Goal: Task Accomplishment & Management: Use online tool/utility

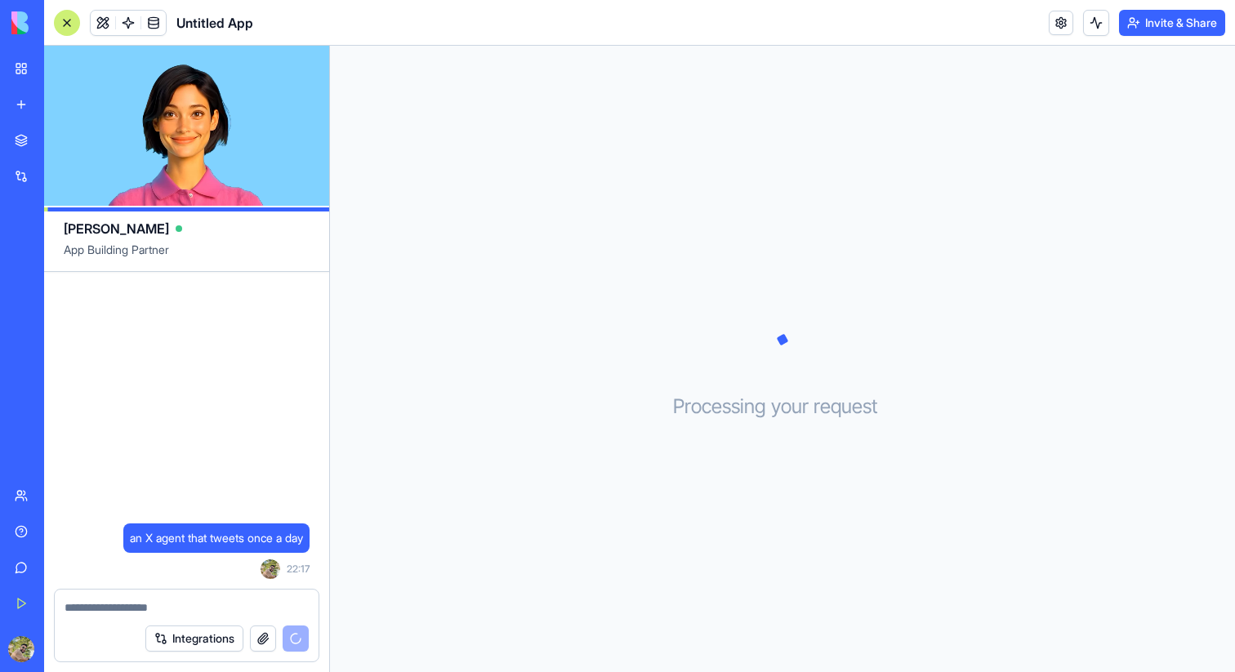
click at [20, 26] on img at bounding box center [61, 22] width 101 height 23
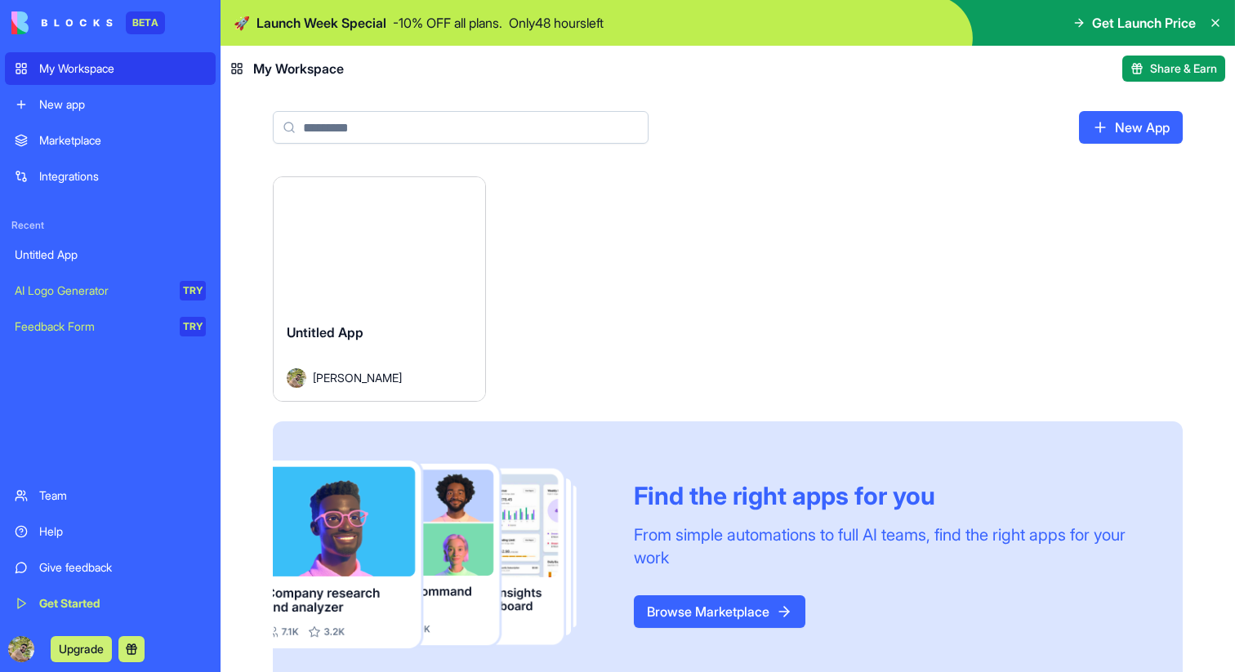
click at [1153, 126] on link "New App" at bounding box center [1131, 127] width 104 height 33
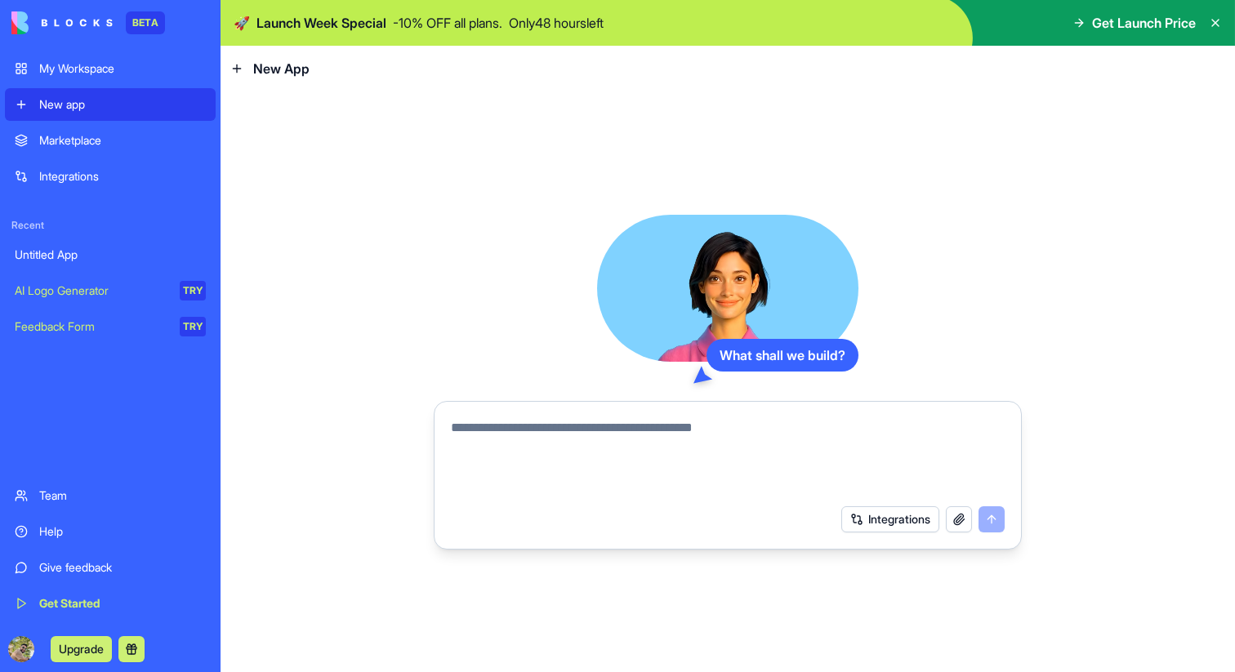
click at [632, 446] on textarea at bounding box center [728, 457] width 554 height 78
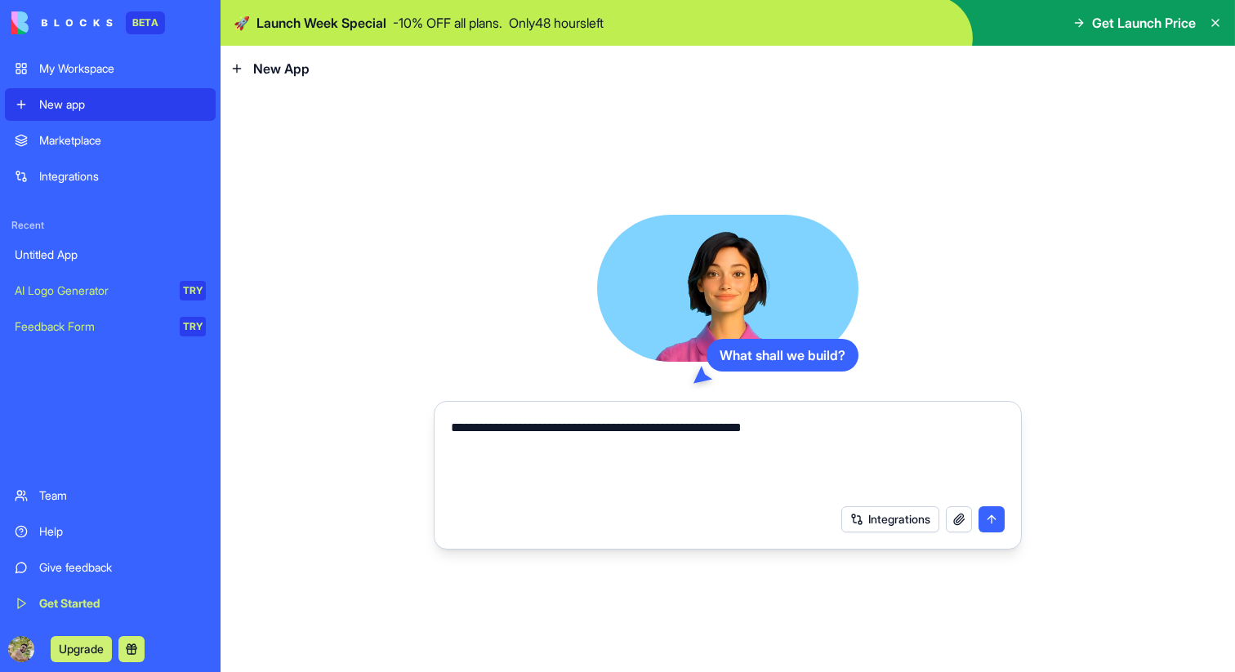
type textarea "**********"
click at [998, 516] on button "submit" at bounding box center [992, 520] width 26 height 26
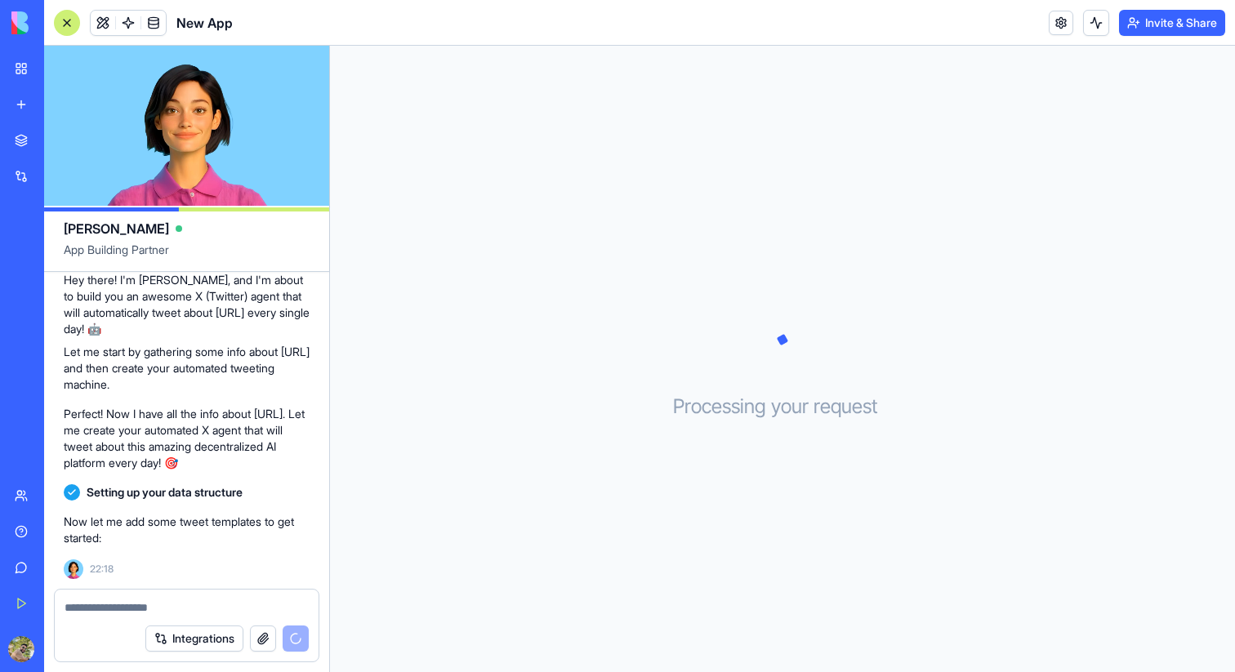
scroll to position [170, 0]
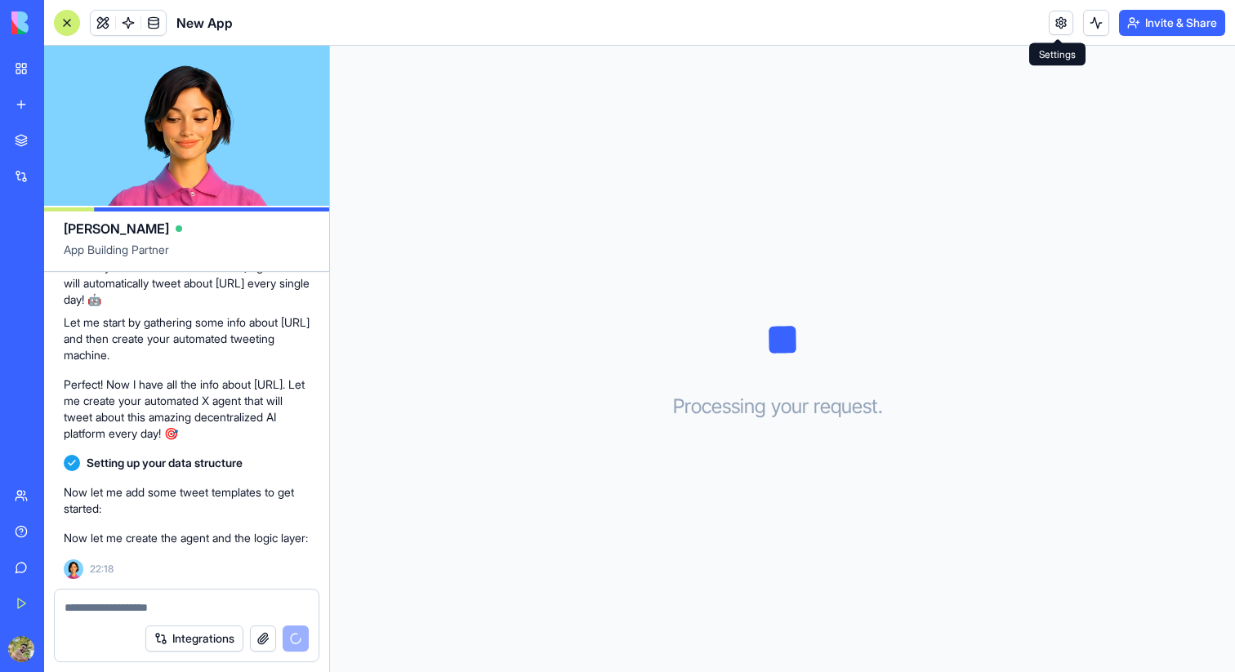
click at [1064, 28] on link at bounding box center [1061, 23] width 25 height 25
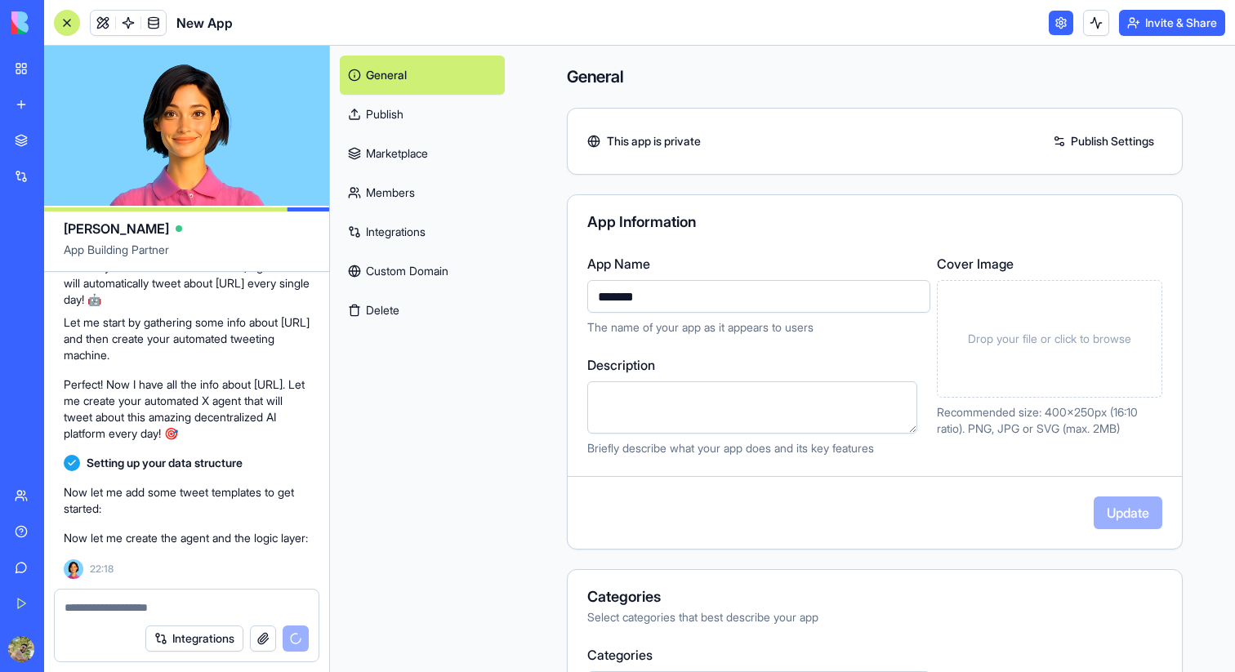
click at [1063, 28] on link at bounding box center [1061, 23] width 25 height 25
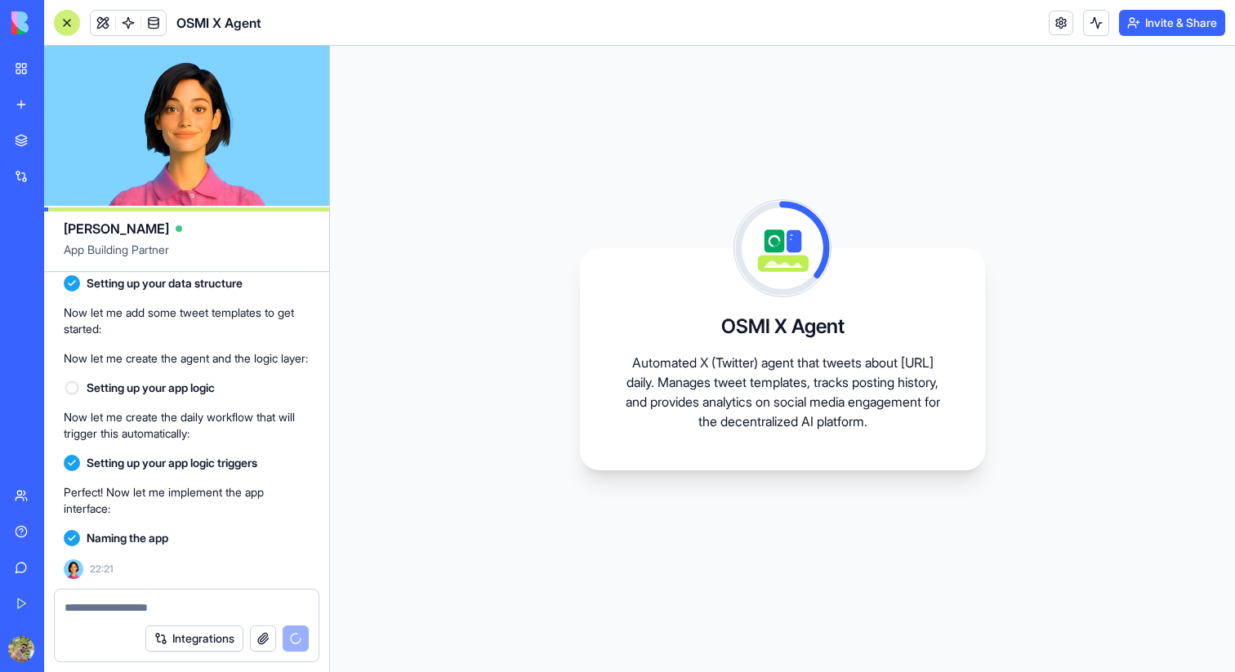
scroll to position [484, 0]
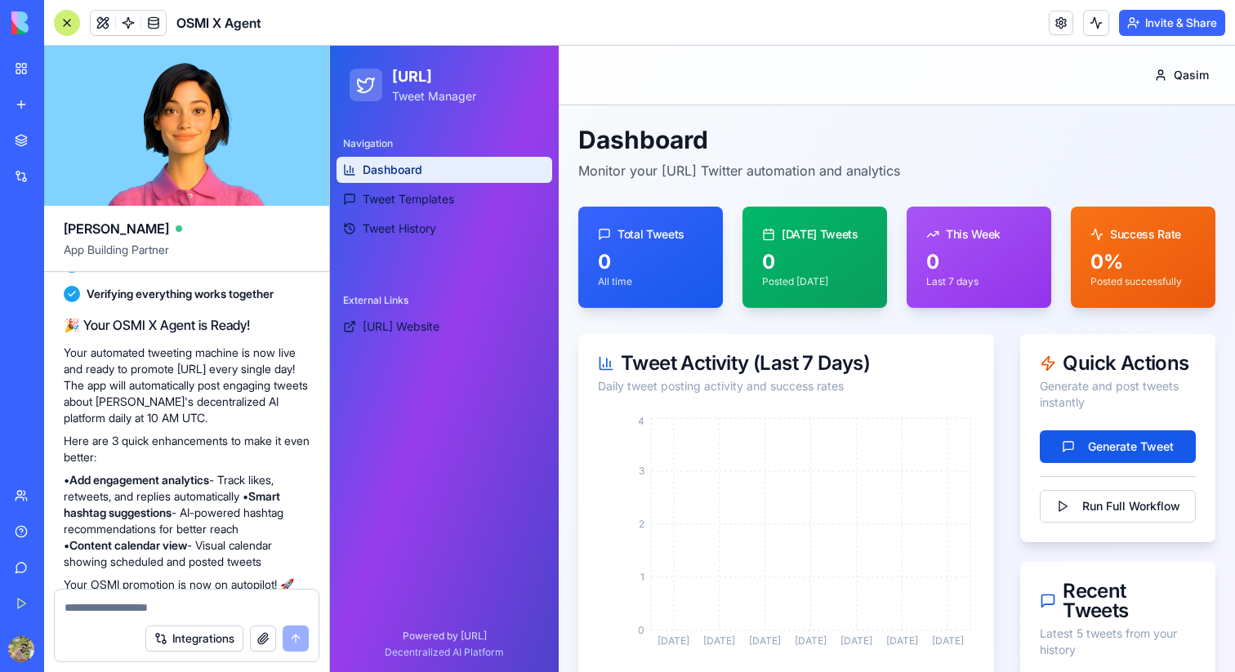
scroll to position [804, 0]
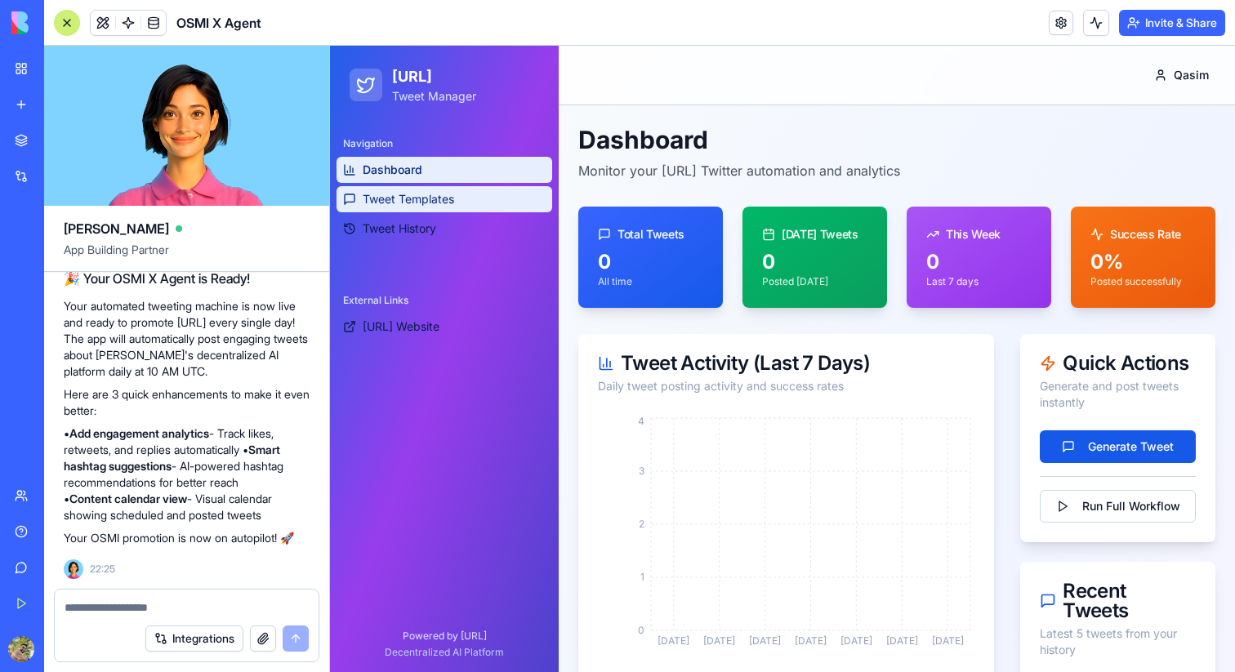
click at [444, 210] on link "Tweet Templates" at bounding box center [445, 199] width 216 height 26
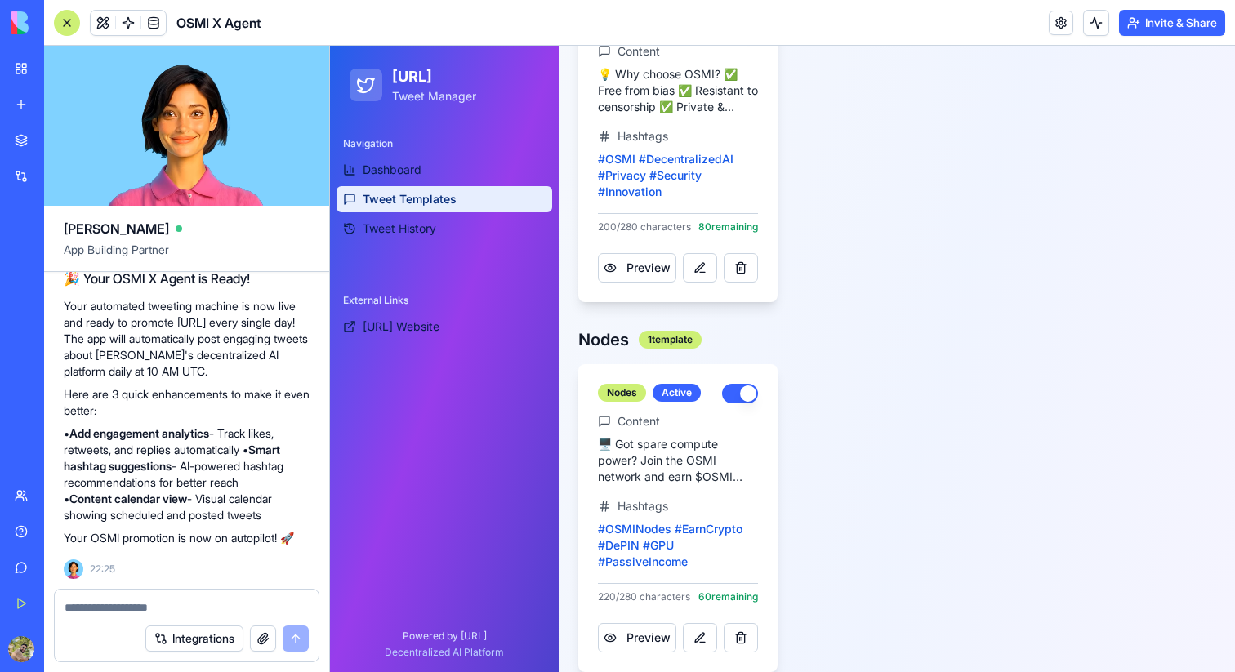
scroll to position [766, 0]
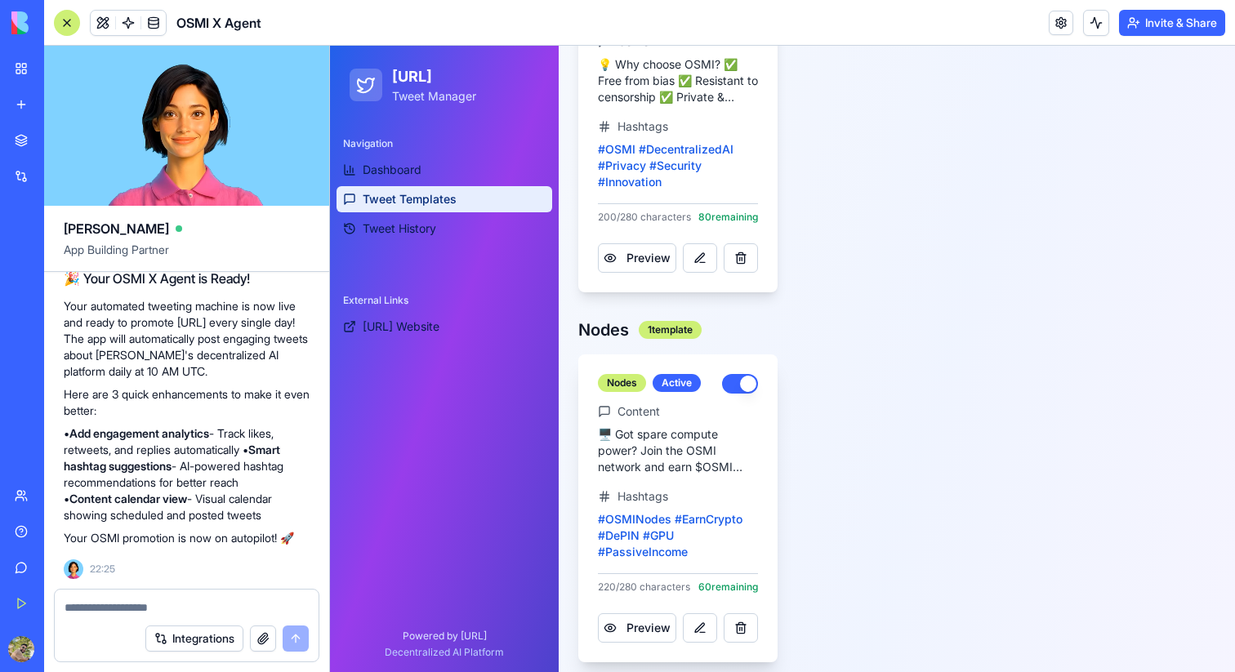
click at [657, 464] on p "🖥️ Got spare compute power? Join the OSMI network and earn $OSMI tokens! Help p…" at bounding box center [678, 450] width 160 height 49
drag, startPoint x: 710, startPoint y: 465, endPoint x: 660, endPoint y: 465, distance: 49.8
click at [660, 465] on p "🖥️ Got spare compute power? Join the OSMI network and earn $OSMI tokens! Help p…" at bounding box center [678, 450] width 160 height 49
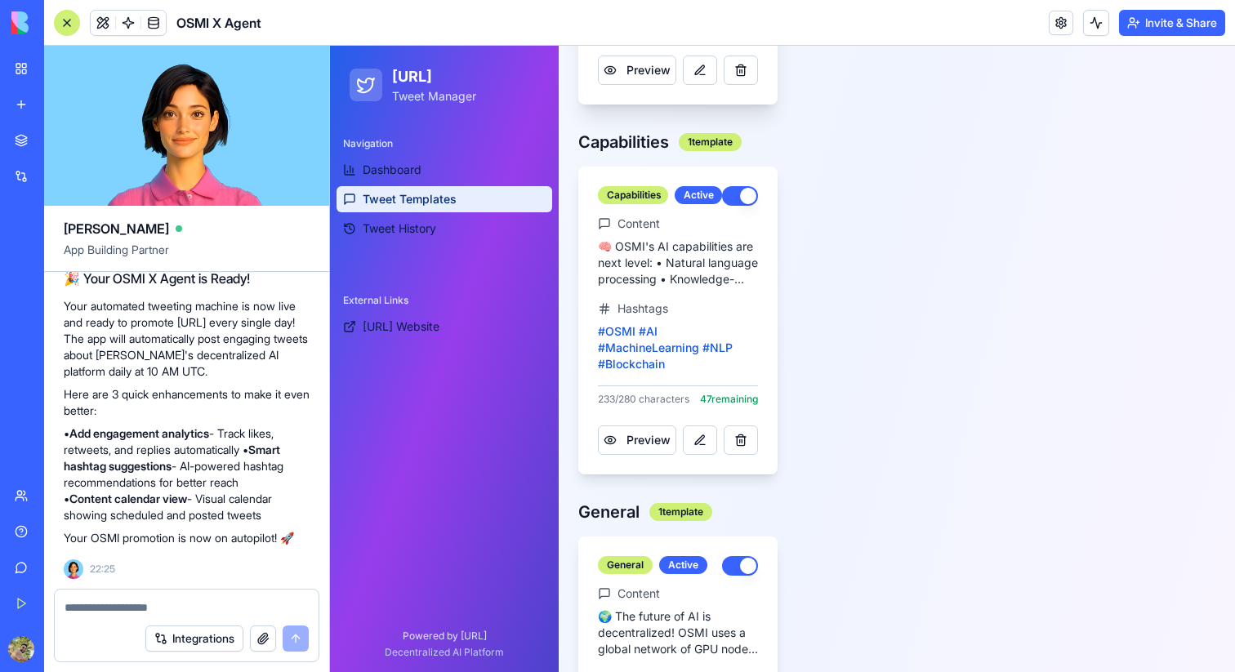
scroll to position [1323, 0]
